Goal: Find specific page/section: Find specific page/section

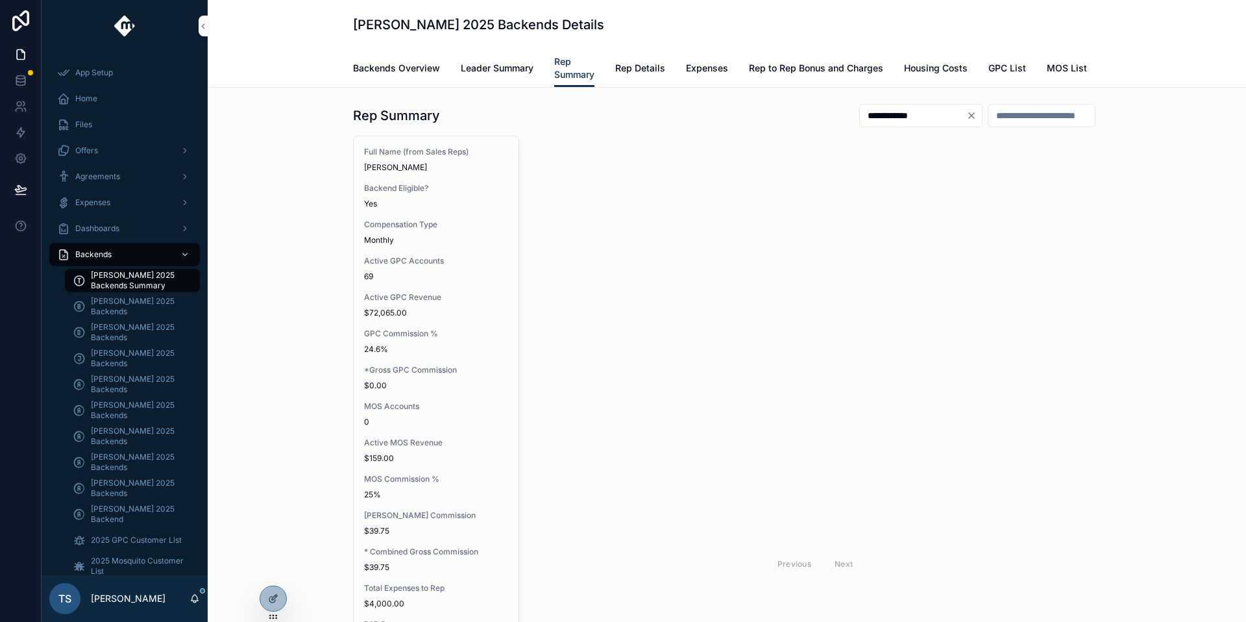
click at [127, 397] on div "[PERSON_NAME] 2025 Backends" at bounding box center [132, 410] width 151 height 26
click at [126, 402] on span "[PERSON_NAME] 2025 Backends" at bounding box center [139, 410] width 96 height 21
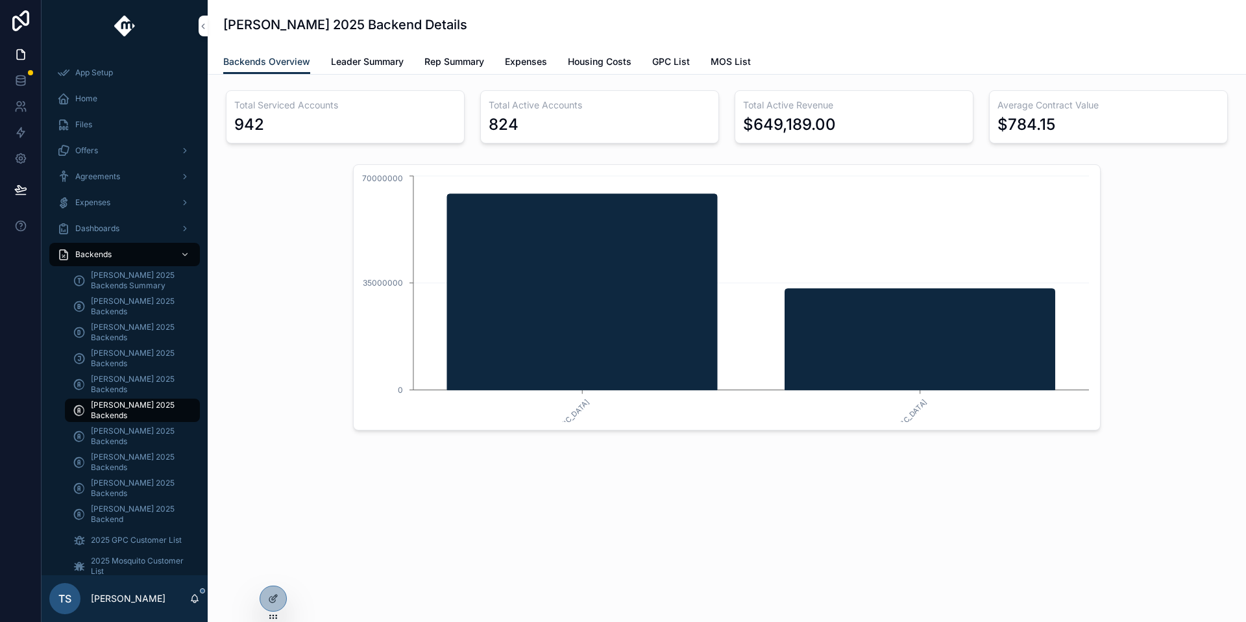
click at [390, 62] on span "Leader Summary" at bounding box center [367, 61] width 73 height 13
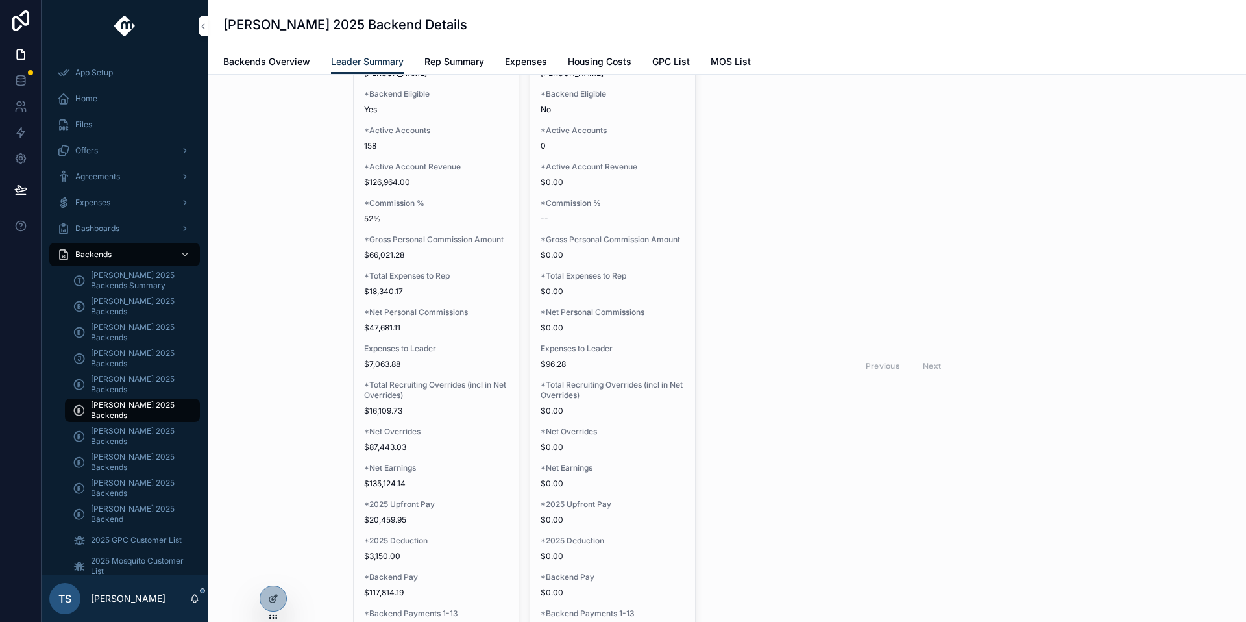
scroll to position [1662, 0]
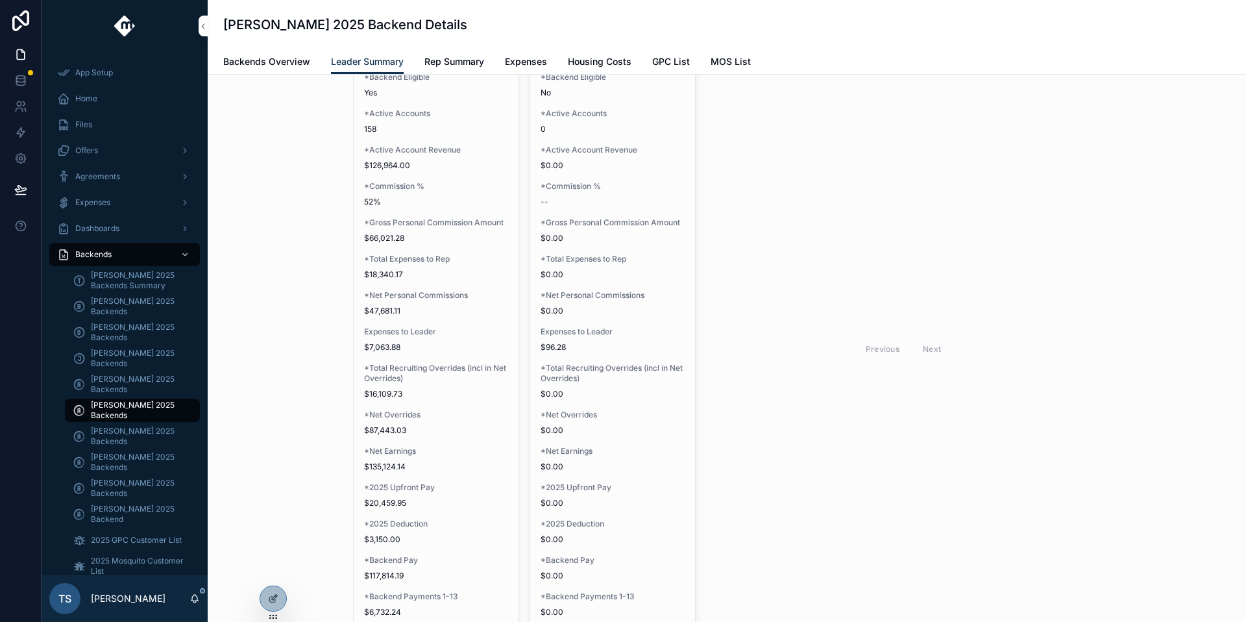
click at [450, 237] on span "$66,021.28" at bounding box center [436, 238] width 144 height 10
click at [449, 254] on span "*Total Expenses to Rep" at bounding box center [436, 259] width 144 height 10
click at [426, 247] on div "Full Name [PERSON_NAME] *Backend Eligible Yes *Active Accounts 158 *Active Acco…" at bounding box center [436, 344] width 165 height 638
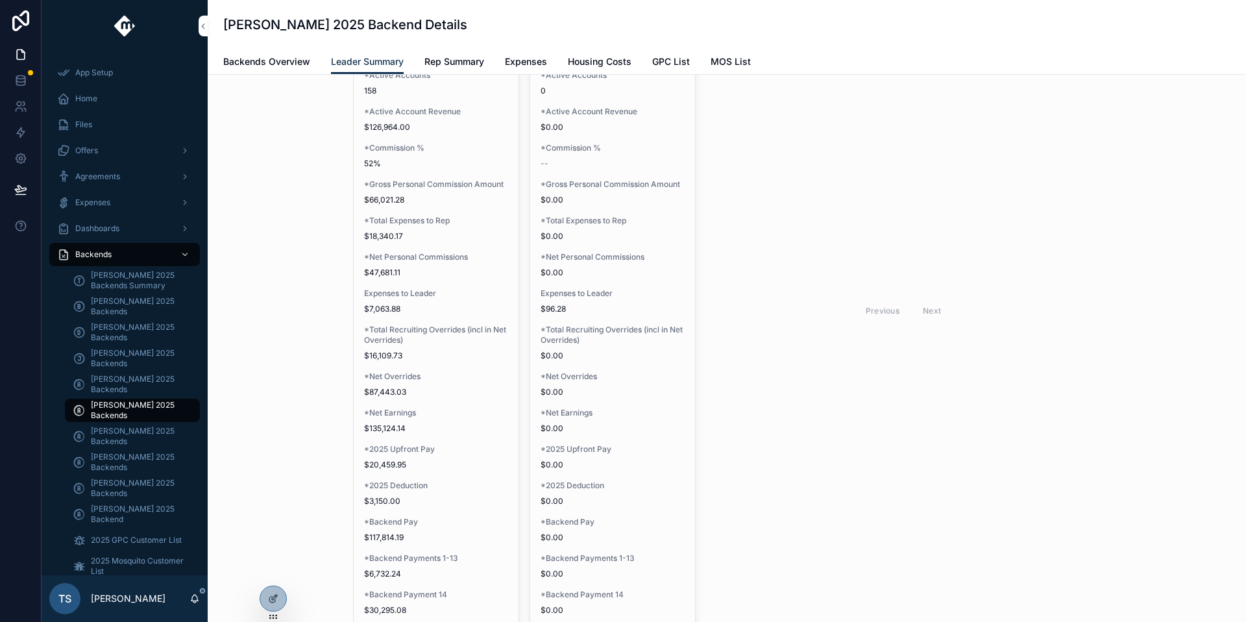
scroll to position [1736, 0]
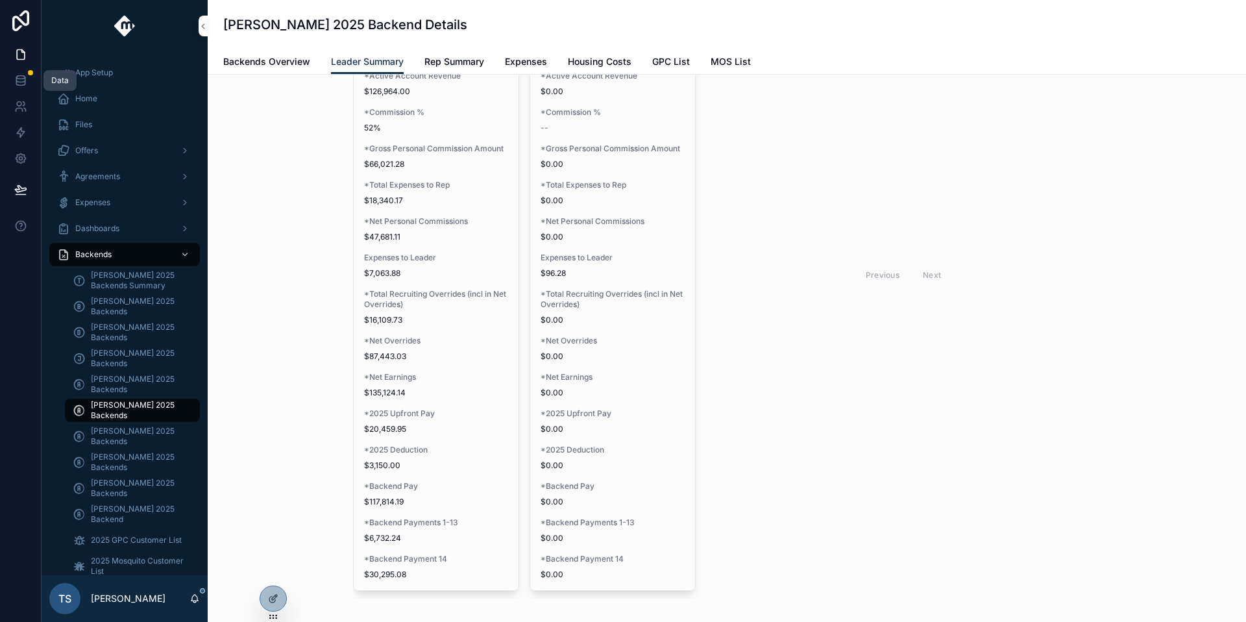
click at [18, 76] on icon at bounding box center [20, 77] width 8 height 3
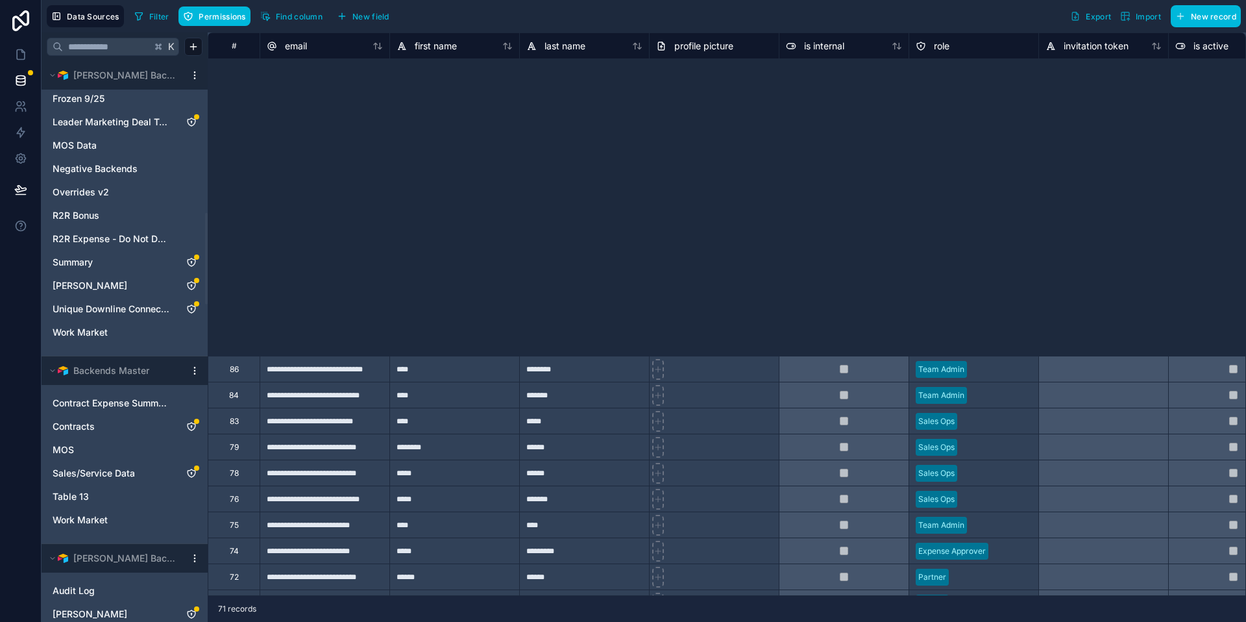
scroll to position [1316, 0]
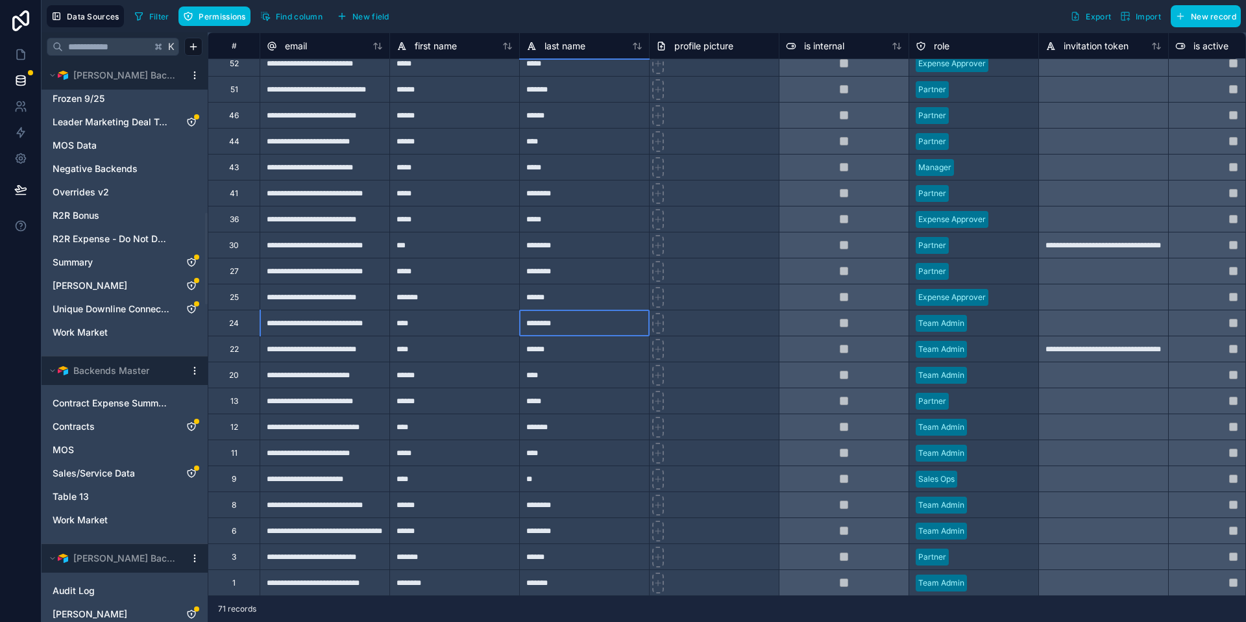
click at [633, 310] on div "********" at bounding box center [584, 323] width 130 height 26
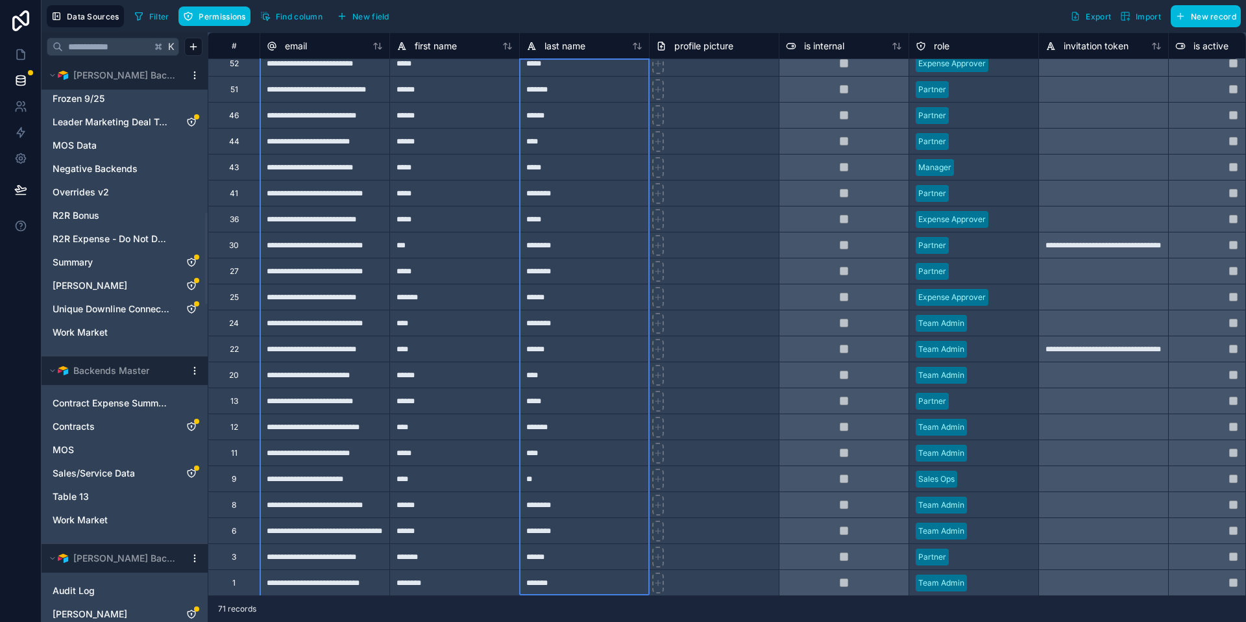
click at [639, 45] on icon at bounding box center [639, 46] width 3 height 6
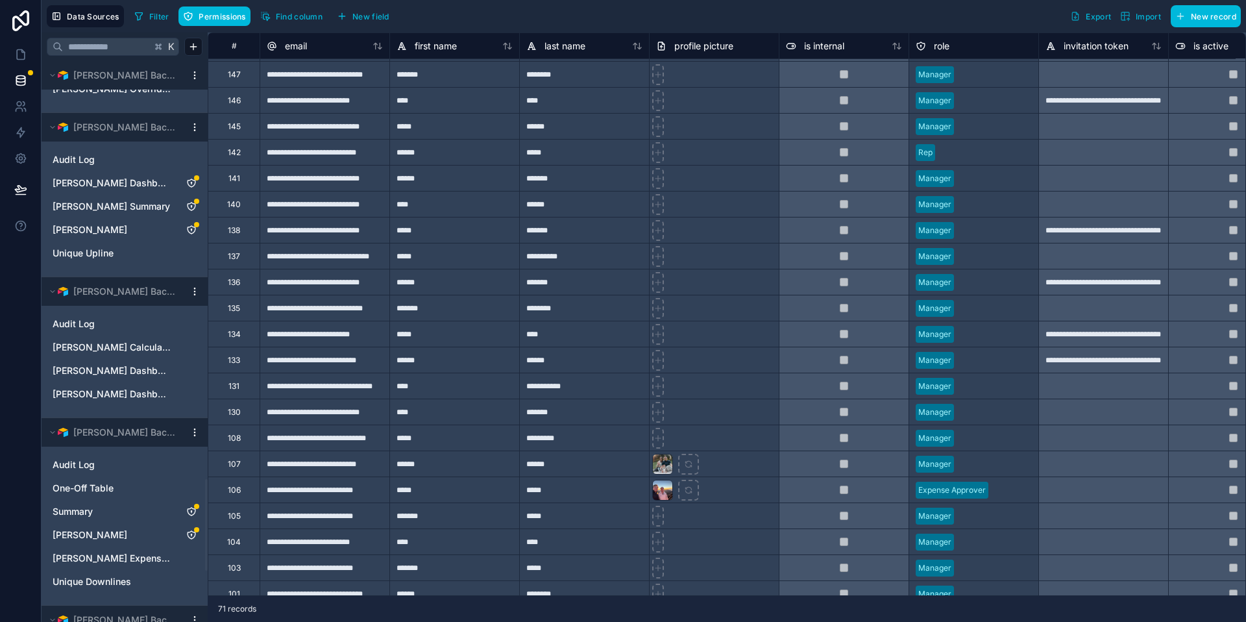
scroll to position [0, 0]
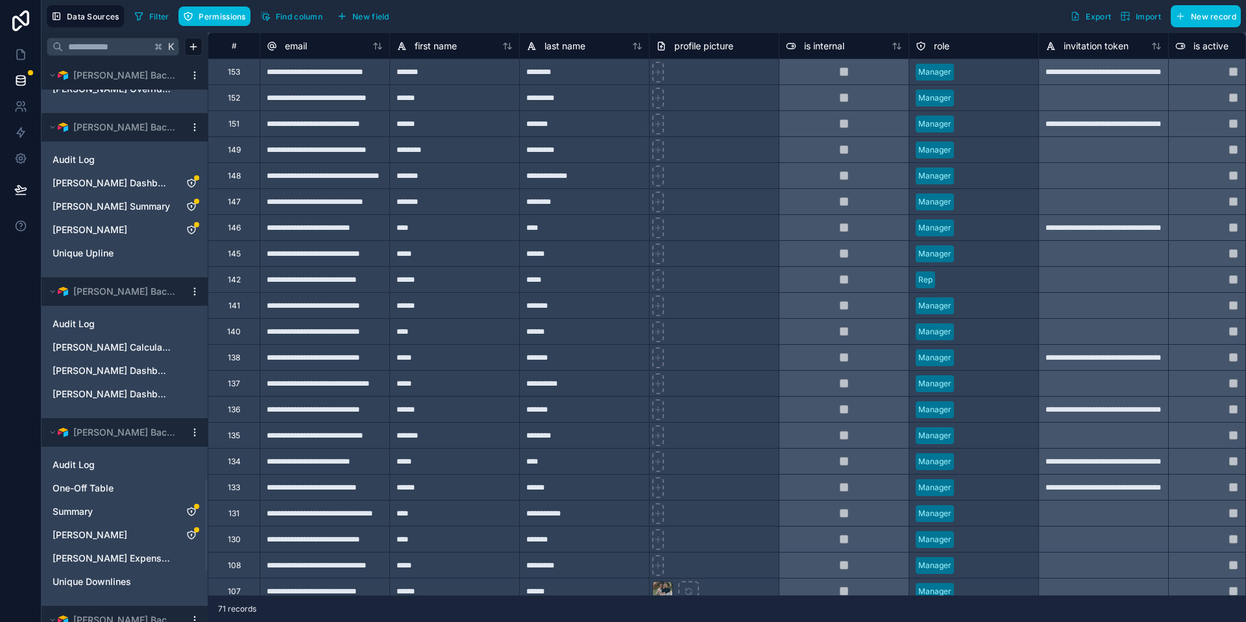
click at [637, 49] on icon at bounding box center [637, 46] width 10 height 10
